Goal: Check status: Check status

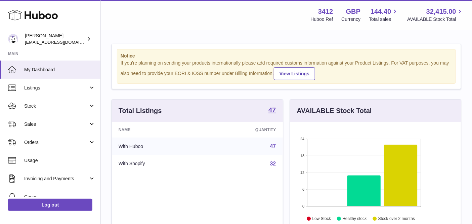
scroll to position [104, 171]
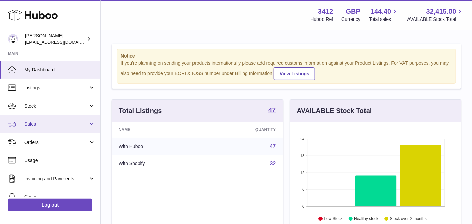
click at [56, 121] on span "Sales" at bounding box center [56, 124] width 64 height 6
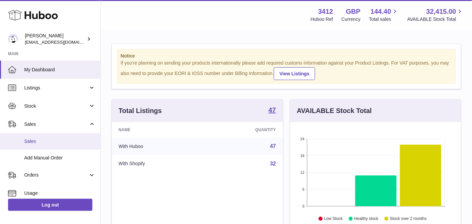
click at [55, 136] on link "Sales" at bounding box center [50, 141] width 100 height 16
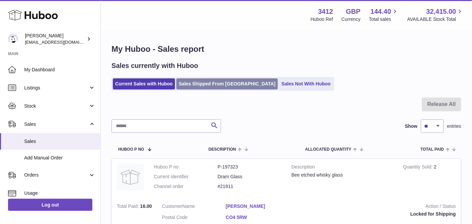
click at [210, 86] on link "Sales Shipped From [GEOGRAPHIC_DATA]" at bounding box center [226, 83] width 101 height 11
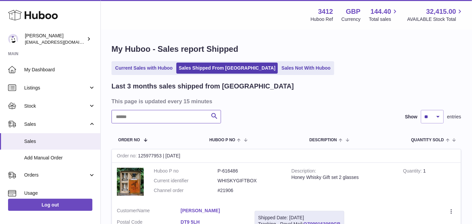
click at [156, 116] on input "text" at bounding box center [166, 116] width 109 height 13
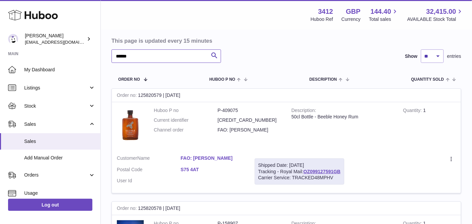
scroll to position [61, 0]
type input "******"
drag, startPoint x: 342, startPoint y: 170, endPoint x: 305, endPoint y: 170, distance: 37.3
click at [305, 170] on div "Shipped Date: 2nd Oct 2025 Tracking - Royal Mail: OZ099127591GB Carrier Service…" at bounding box center [300, 171] width 90 height 27
copy link "OZ099127591GB"
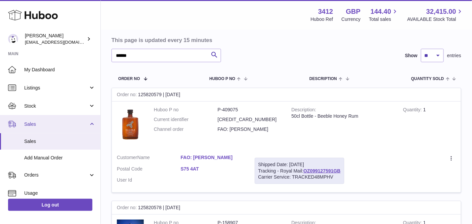
click at [59, 117] on link "Sales" at bounding box center [50, 124] width 100 height 18
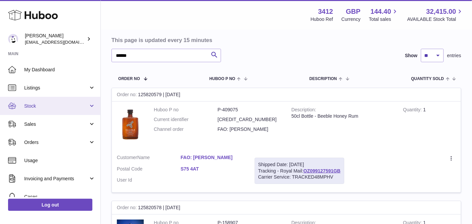
click at [41, 98] on link "Stock" at bounding box center [50, 106] width 100 height 18
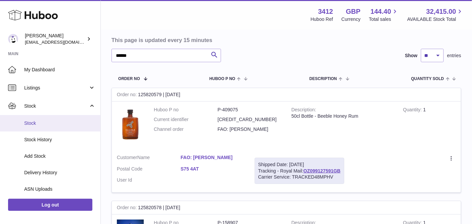
click at [44, 123] on span "Stock" at bounding box center [59, 123] width 71 height 6
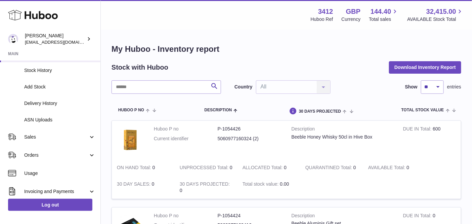
scroll to position [104, 0]
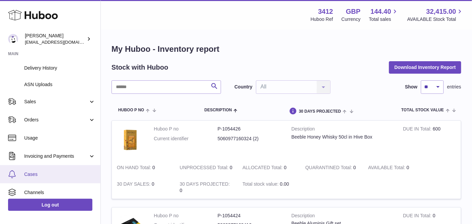
click at [40, 171] on span "Cases" at bounding box center [59, 174] width 71 height 6
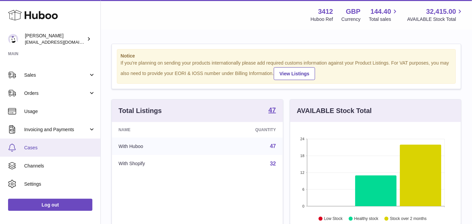
scroll to position [50, 0]
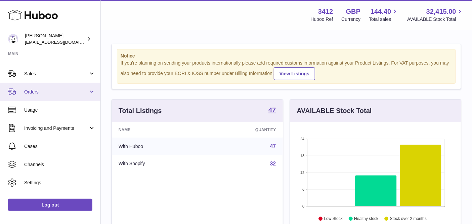
click at [55, 92] on span "Orders" at bounding box center [56, 92] width 64 height 6
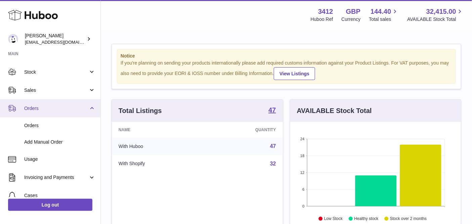
scroll to position [34, 0]
click at [57, 105] on span "Orders" at bounding box center [56, 108] width 64 height 6
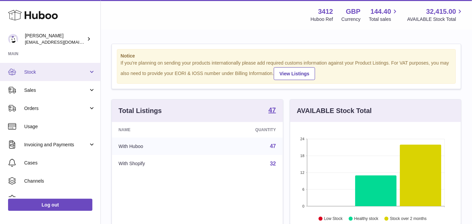
click at [57, 69] on span "Stock" at bounding box center [56, 72] width 64 height 6
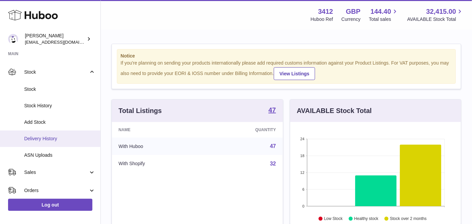
click at [53, 135] on span "Delivery History" at bounding box center [59, 138] width 71 height 6
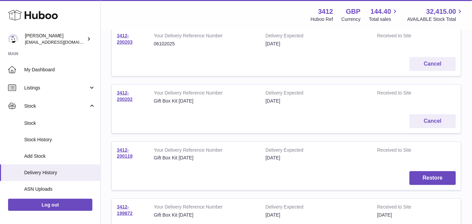
scroll to position [93, 0]
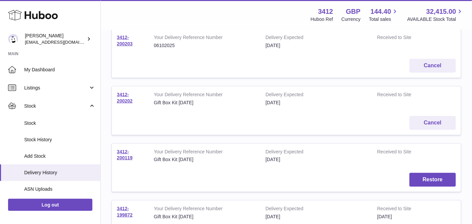
click at [119, 40] on td "3412-200203" at bounding box center [130, 41] width 37 height 25
click at [129, 44] on link "3412-200203" at bounding box center [125, 41] width 16 height 12
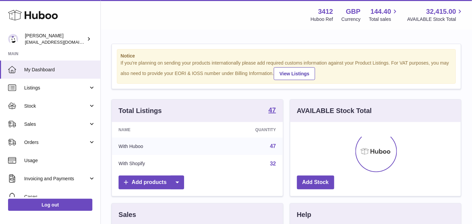
scroll to position [104, 171]
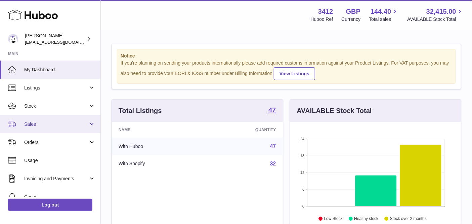
click at [45, 128] on link "Sales" at bounding box center [50, 124] width 100 height 18
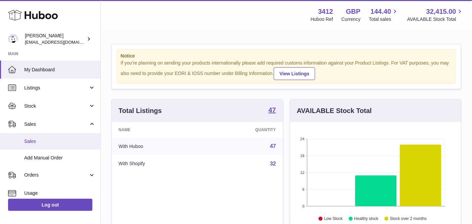
click at [52, 135] on link "Sales" at bounding box center [50, 141] width 100 height 16
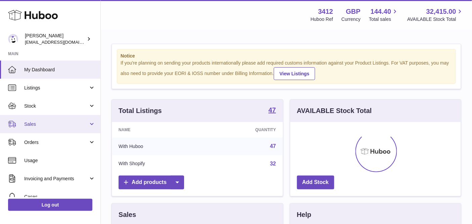
scroll to position [104, 171]
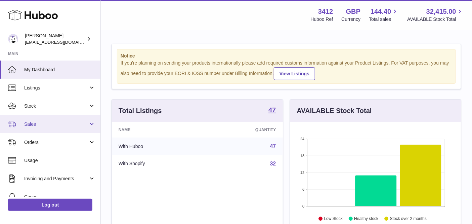
click at [60, 121] on span "Sales" at bounding box center [56, 124] width 64 height 6
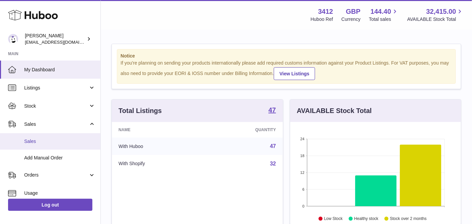
click at [60, 139] on span "Sales" at bounding box center [59, 141] width 71 height 6
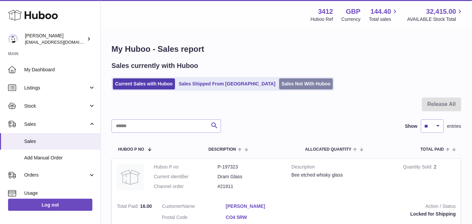
click at [279, 80] on link "Sales Not With Huboo" at bounding box center [306, 83] width 54 height 11
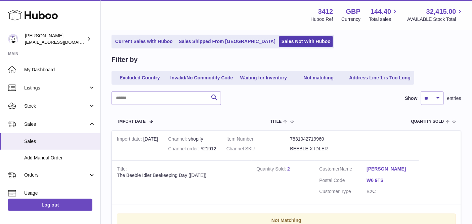
scroll to position [125, 0]
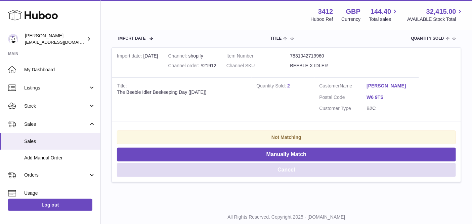
click at [308, 169] on button "Cancel" at bounding box center [286, 170] width 339 height 14
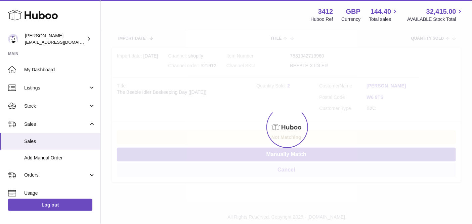
scroll to position [2, 0]
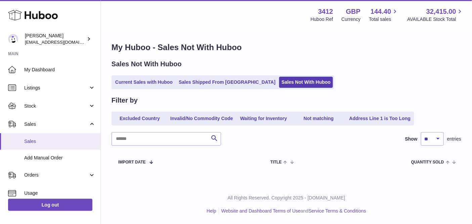
click at [44, 140] on span "Sales" at bounding box center [59, 141] width 71 height 6
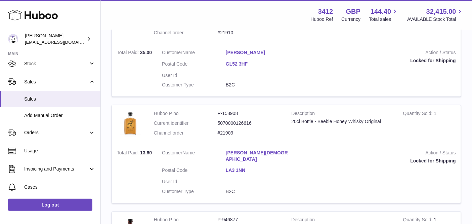
scroll to position [217, 0]
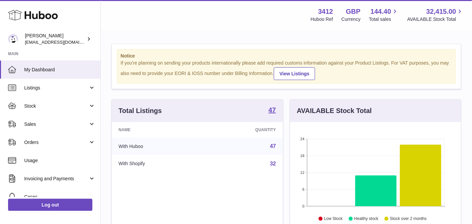
scroll to position [104, 171]
